Goal: Navigation & Orientation: Understand site structure

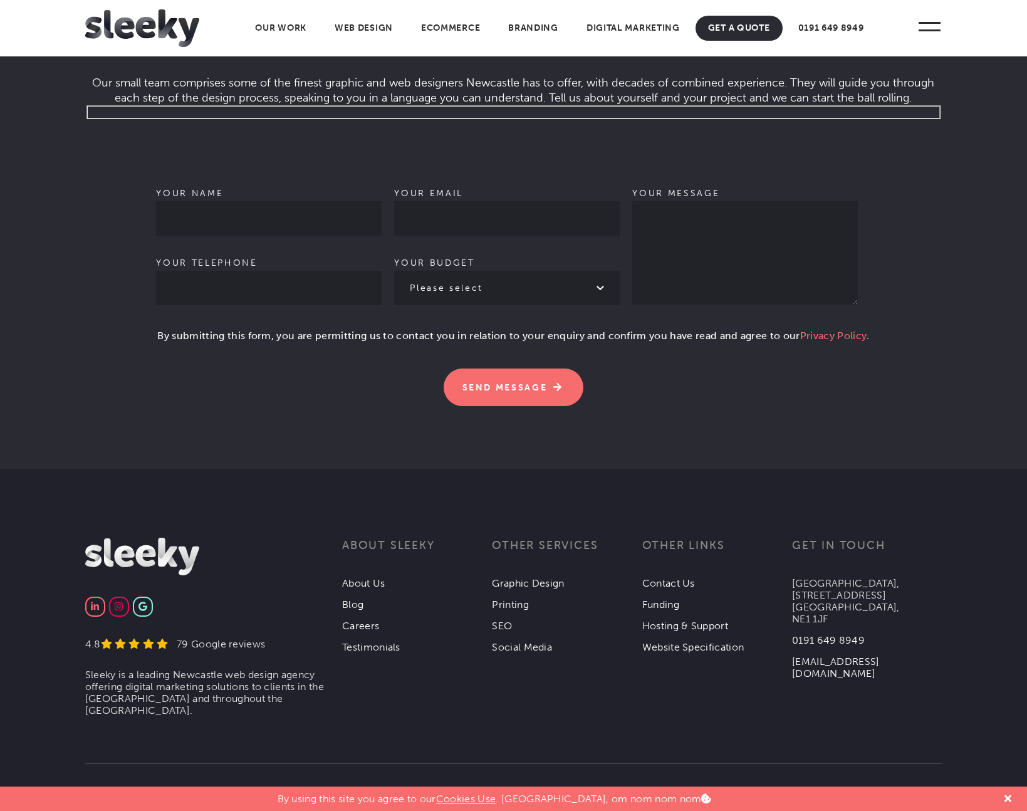
scroll to position [3772, 0]
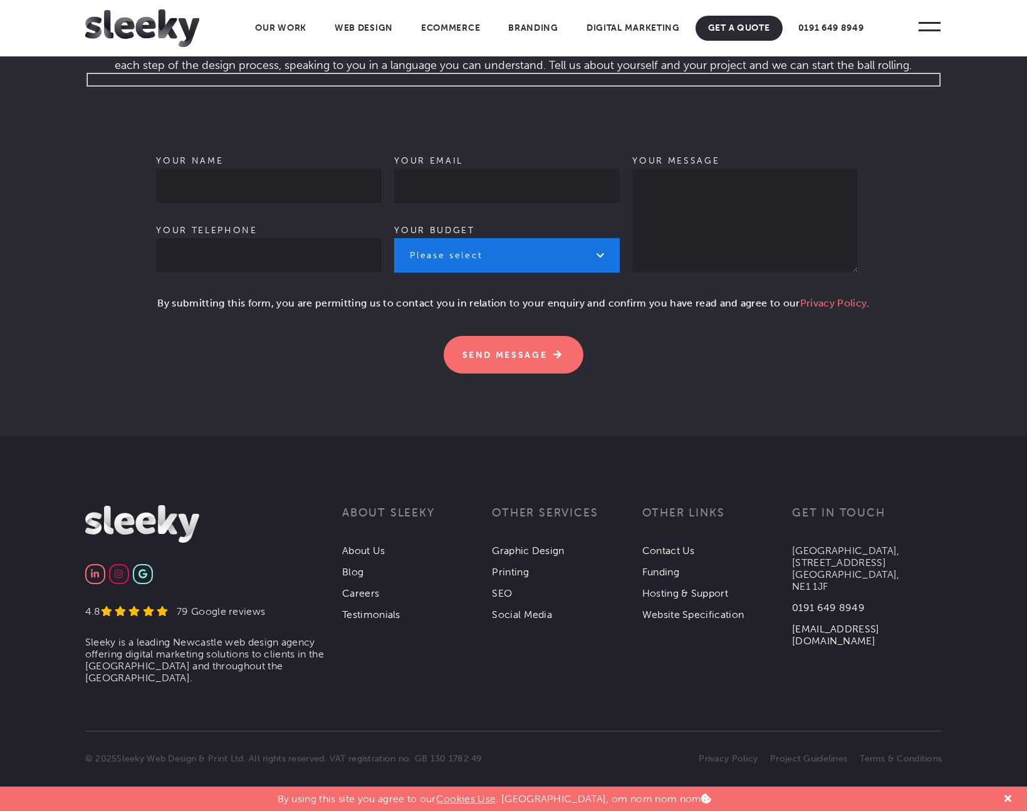
click at [598, 273] on select "Please select £1k - £2k £2k - £3k £3k - £4k £4k - £5k £5k - £10k More than £10k" at bounding box center [507, 255] width 226 height 34
click at [377, 557] on link "About Us" at bounding box center [363, 551] width 43 height 12
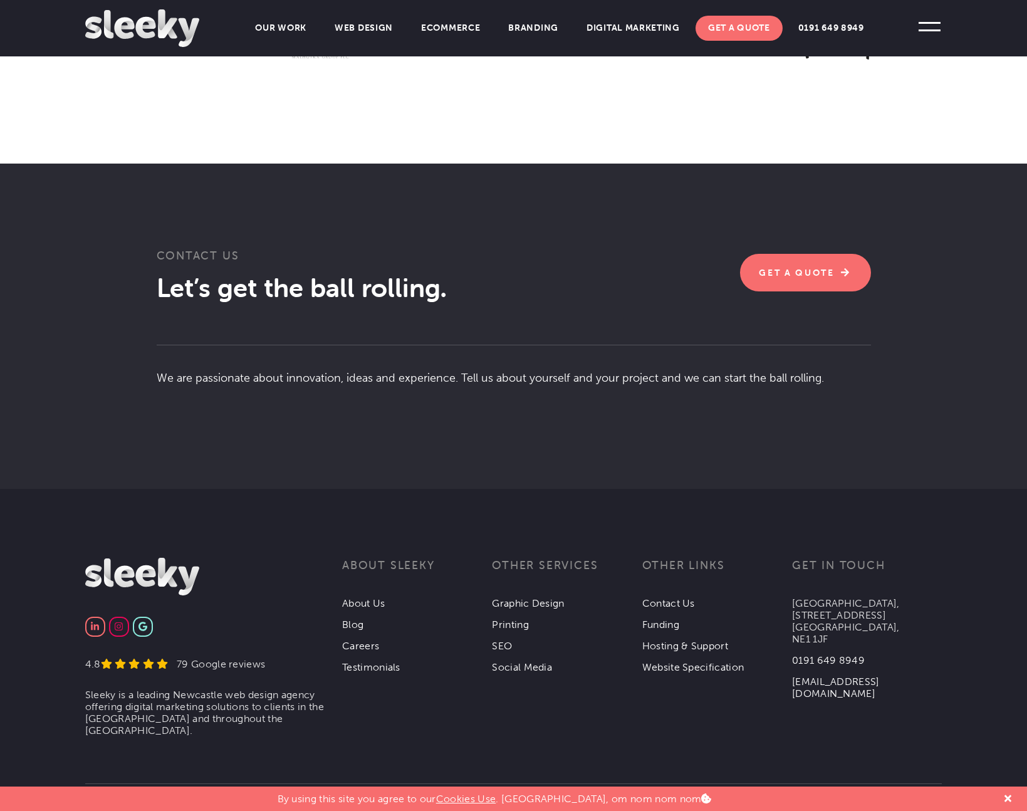
scroll to position [2096, 0]
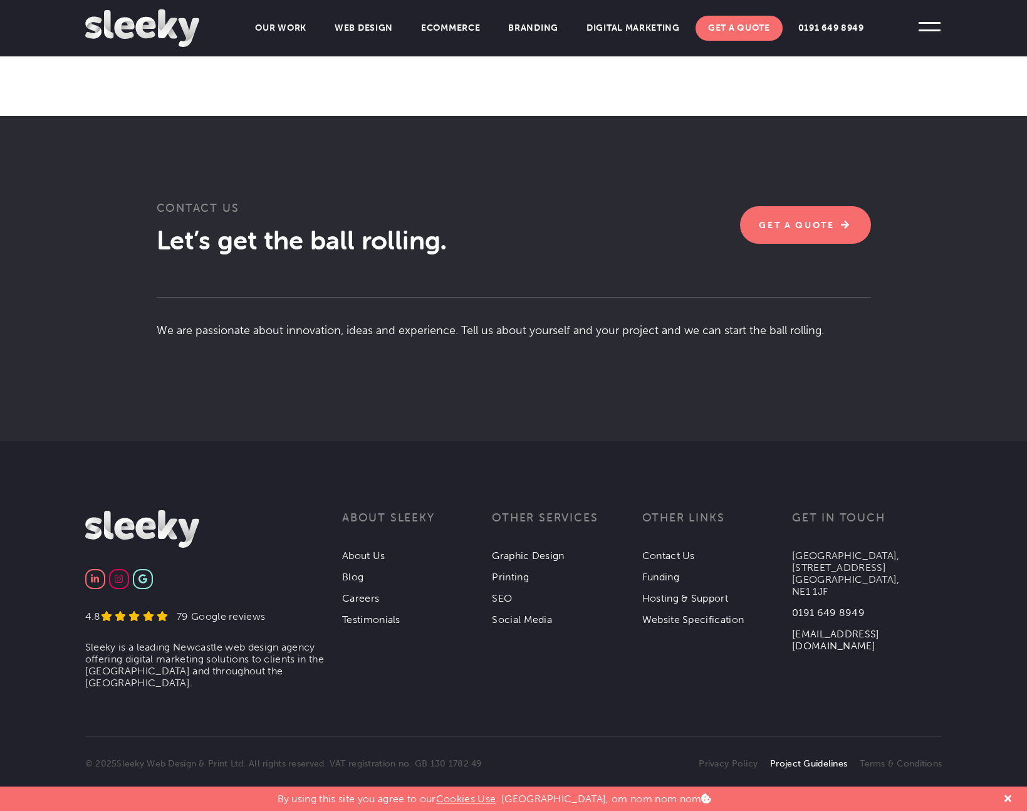
click at [802, 758] on link "Project Guidelines" at bounding box center [808, 763] width 77 height 11
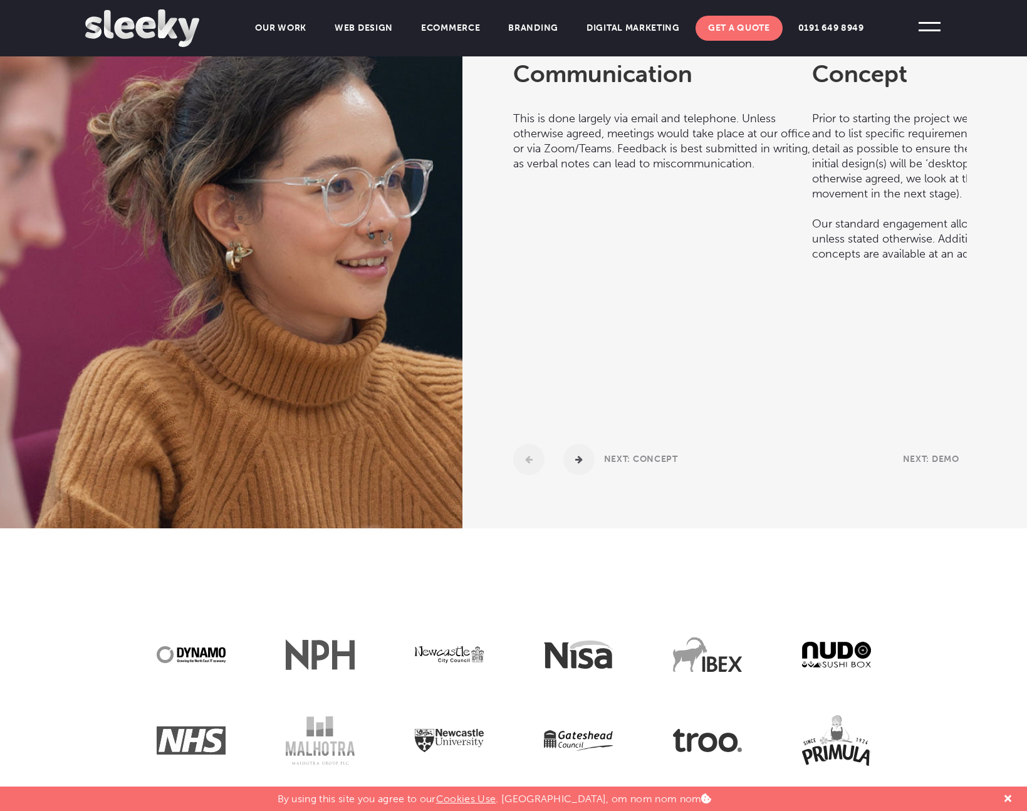
scroll to position [523, 0]
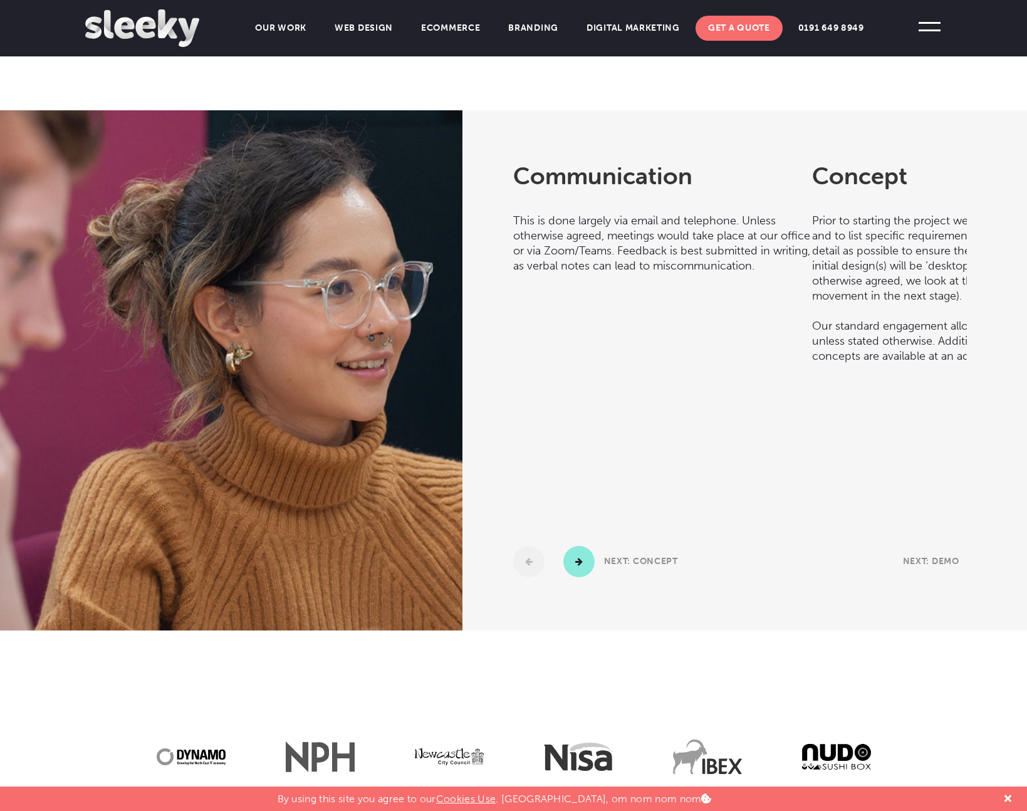
click at [595, 571] on button "Next" at bounding box center [578, 561] width 31 height 31
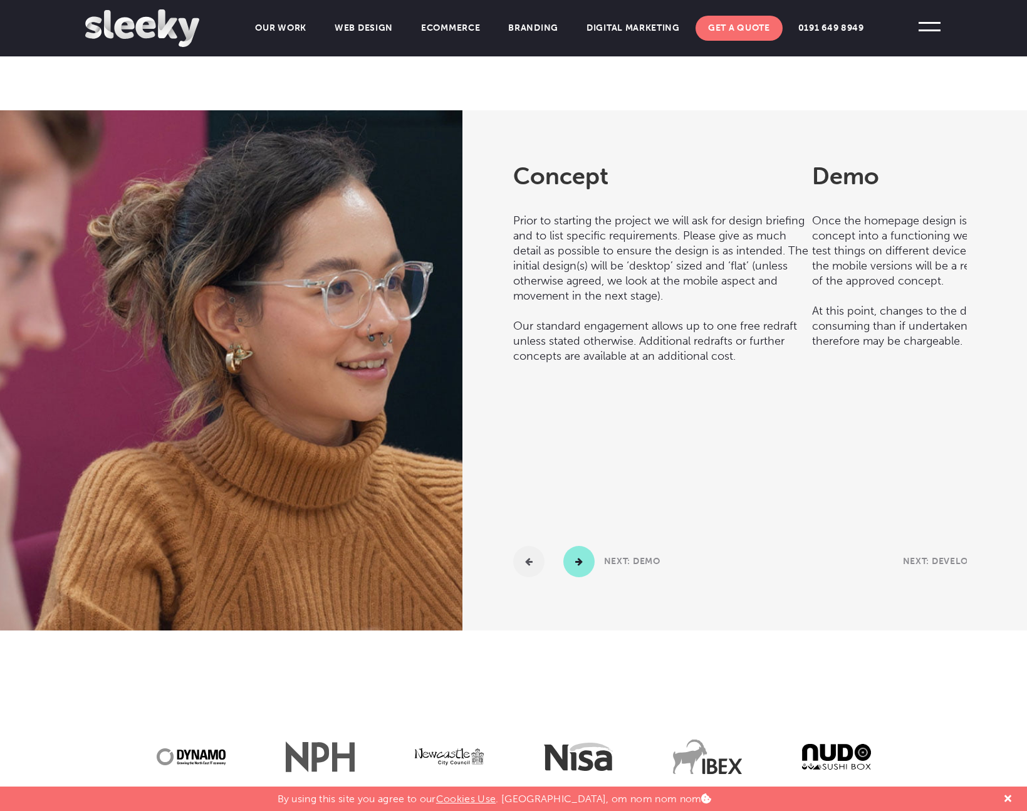
click at [595, 571] on button "Next" at bounding box center [578, 561] width 31 height 31
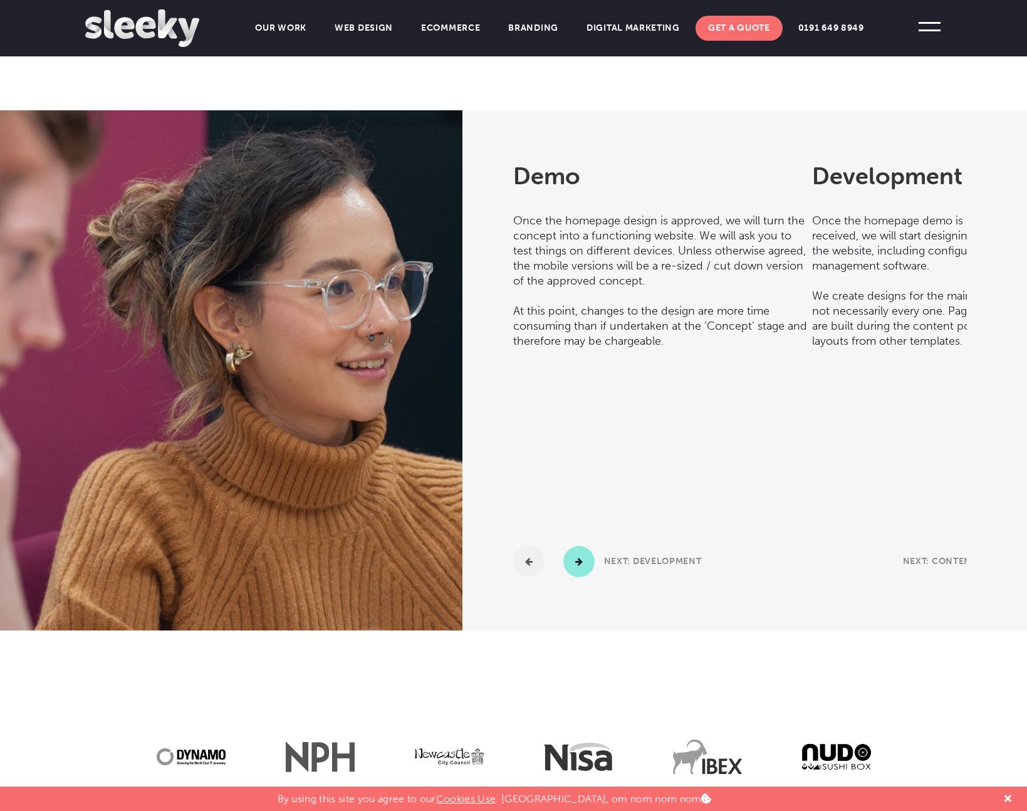
click at [595, 571] on button "Next" at bounding box center [578, 561] width 31 height 31
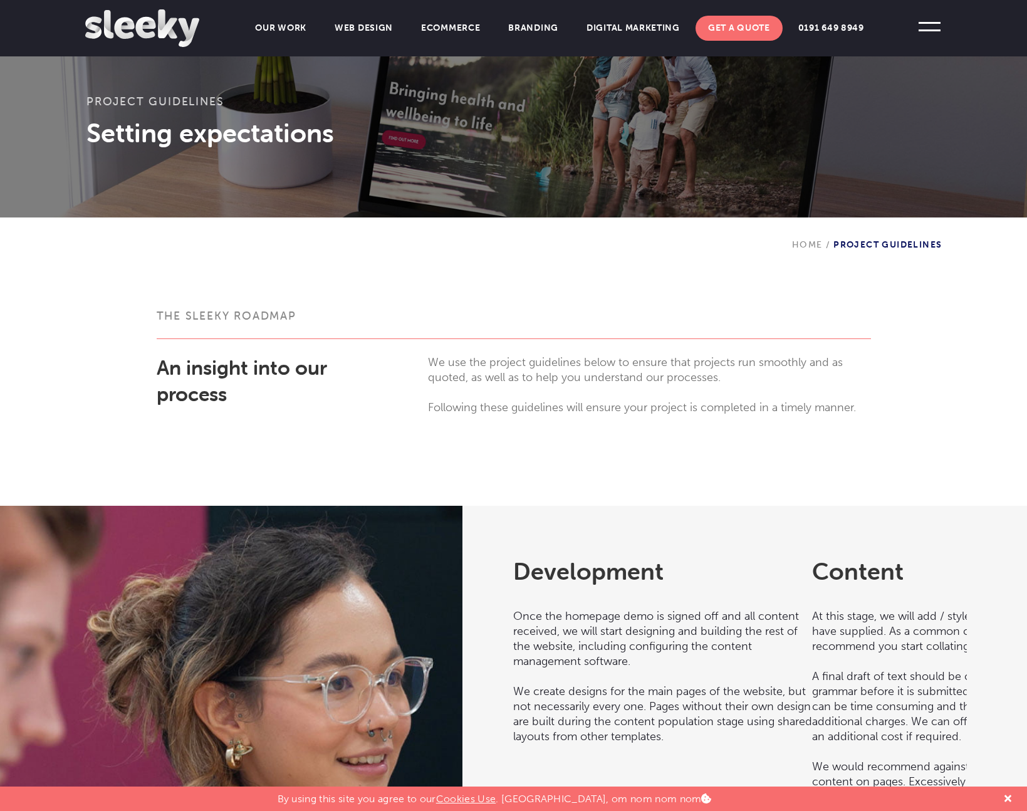
scroll to position [0, 0]
